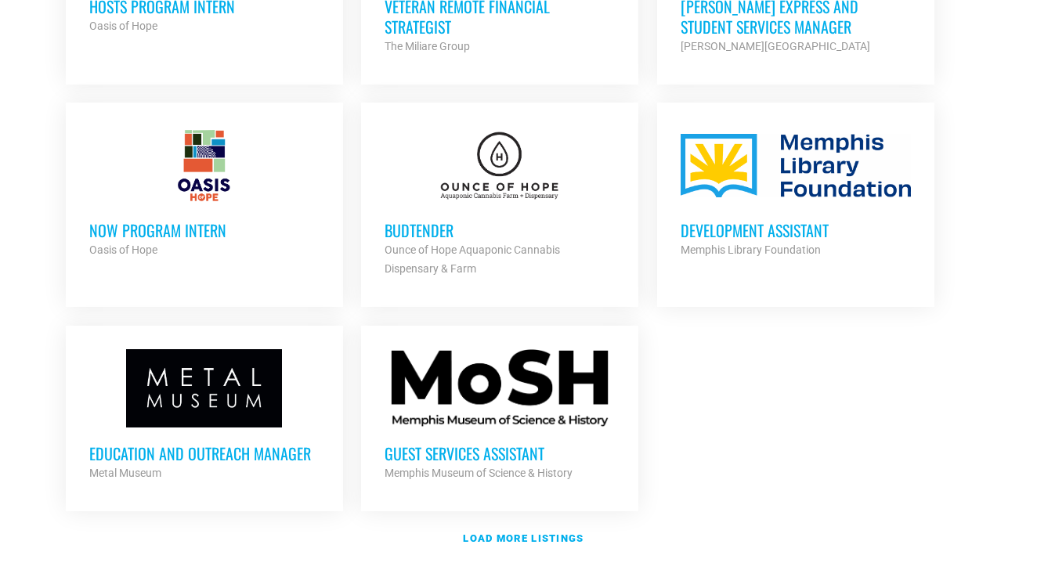
scroll to position [1729, 0]
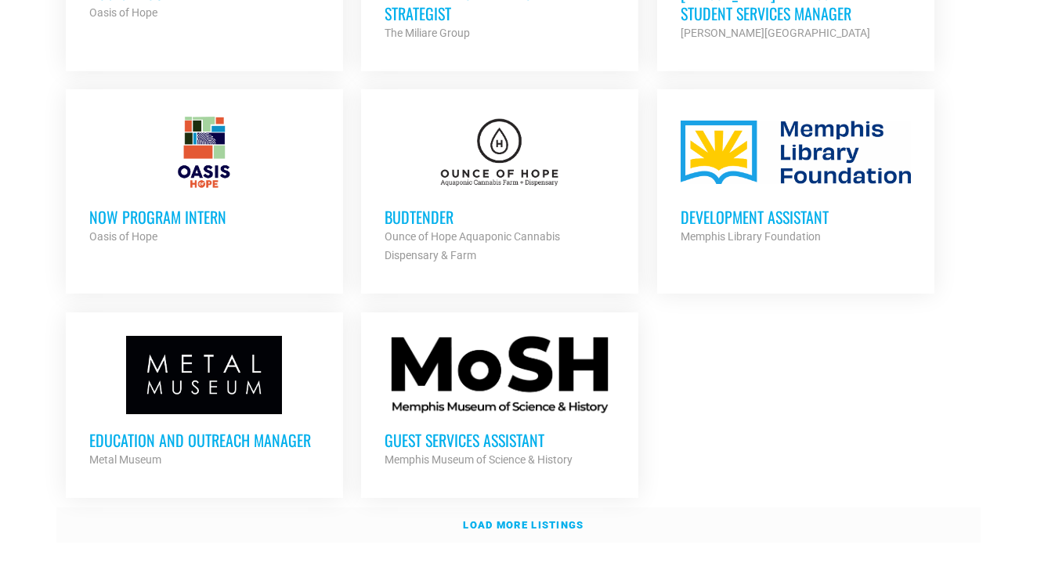
click at [526, 519] on strong "Load more listings" at bounding box center [523, 525] width 121 height 12
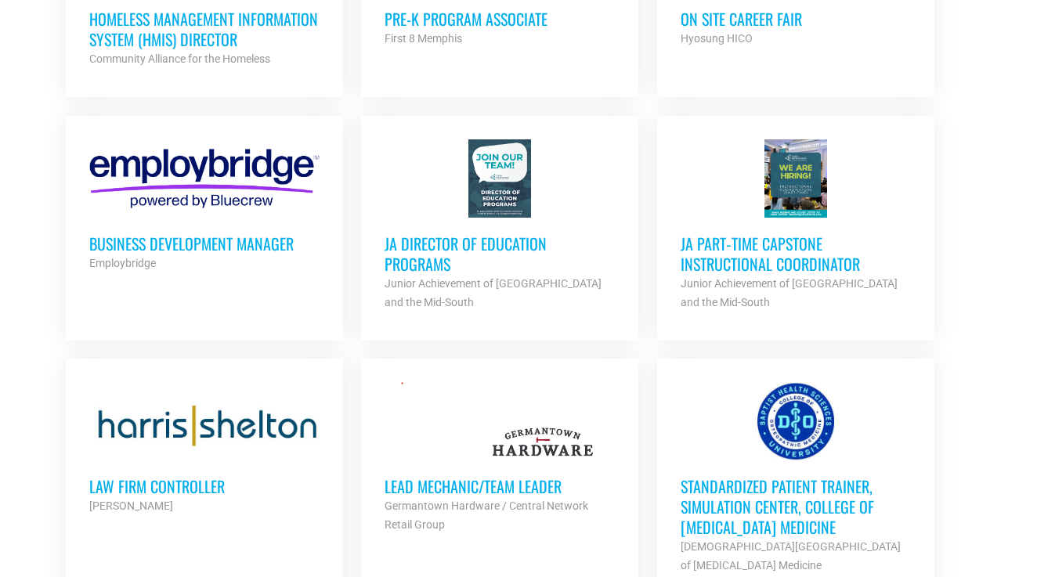
scroll to position [2372, 0]
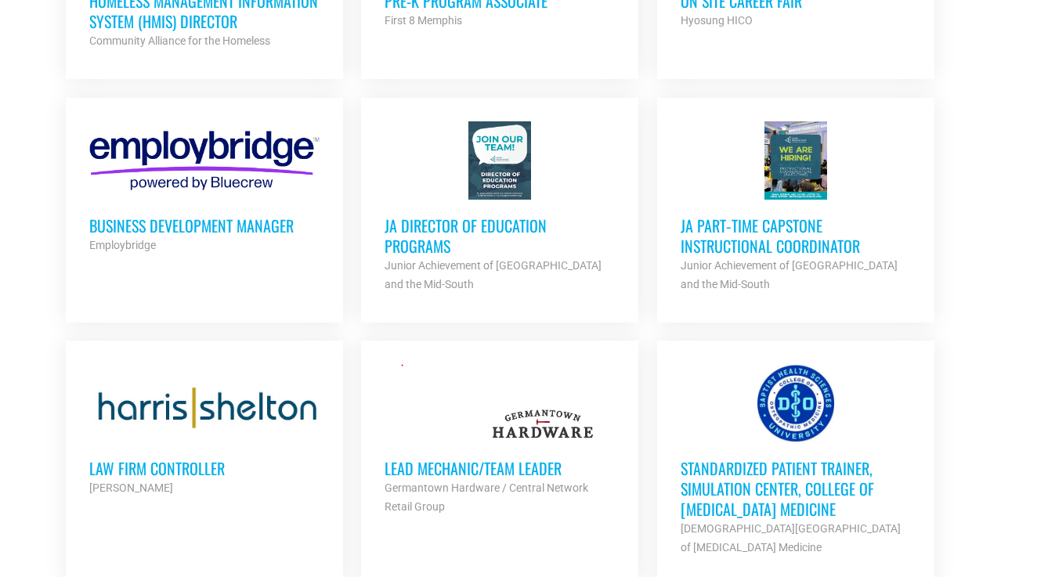
click at [706, 479] on h3 "Standardized Patient Trainer, Simulation Center, College of [MEDICAL_DATA] Medi…" at bounding box center [796, 488] width 230 height 61
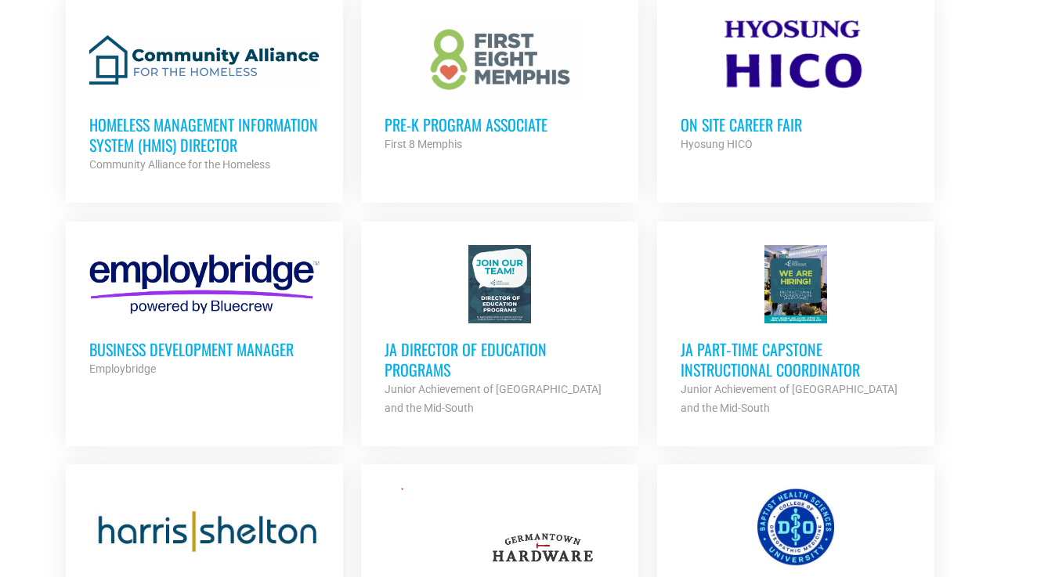
scroll to position [2141, 0]
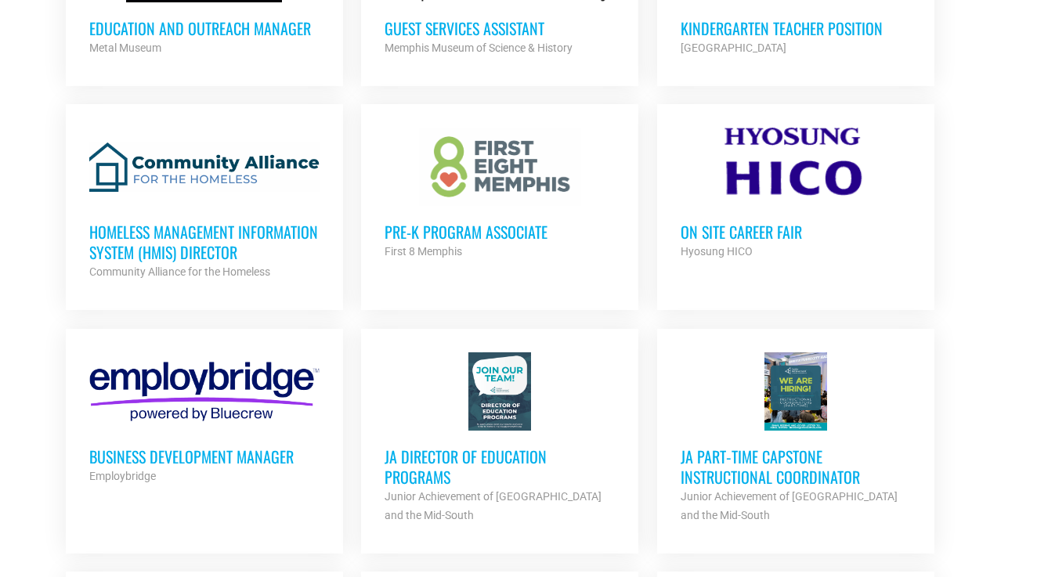
click at [699, 222] on h3 "On Site Career Fair" at bounding box center [796, 232] width 230 height 20
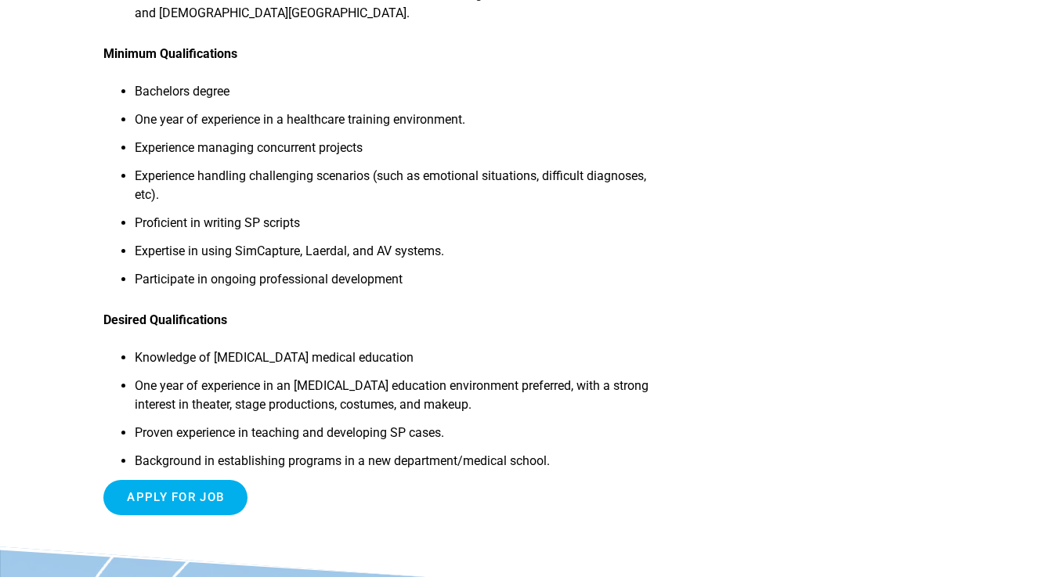
scroll to position [1131, 0]
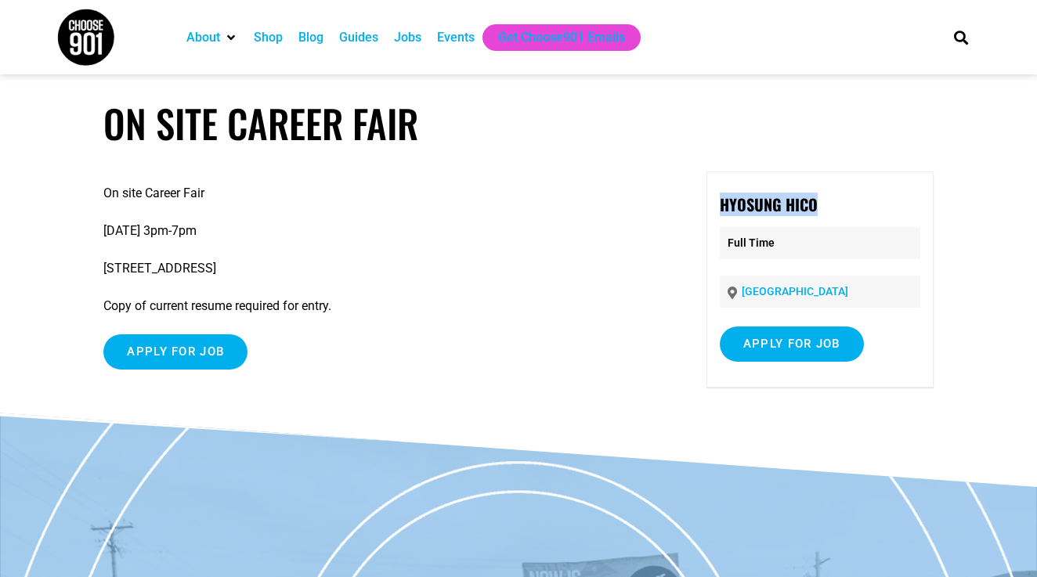
drag, startPoint x: 822, startPoint y: 202, endPoint x: 720, endPoint y: 208, distance: 102.0
click at [720, 208] on p "Hyosung HICO" at bounding box center [820, 204] width 200 height 23
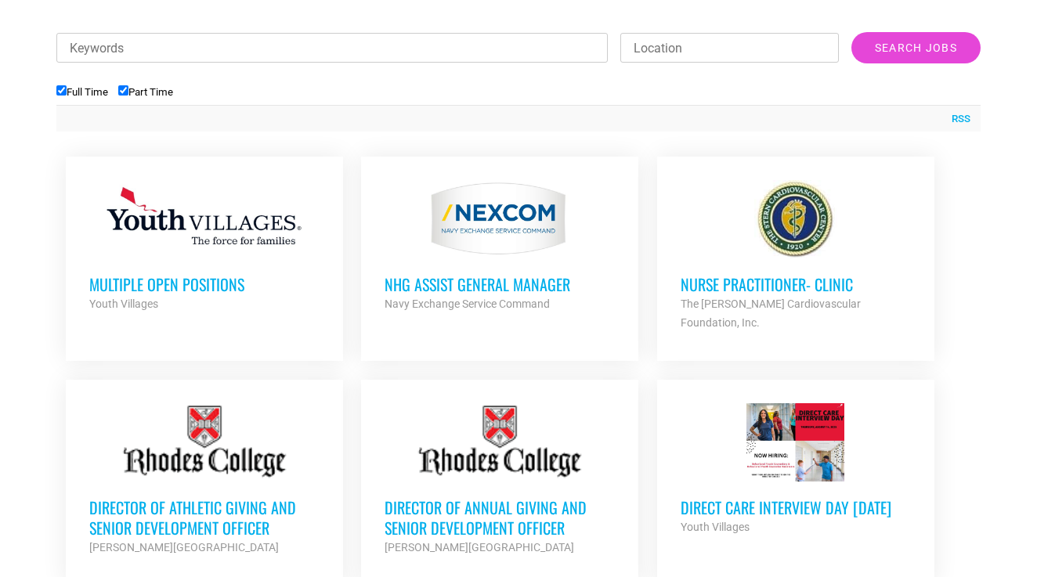
scroll to position [569, 0]
